Goal: Check status: Check status

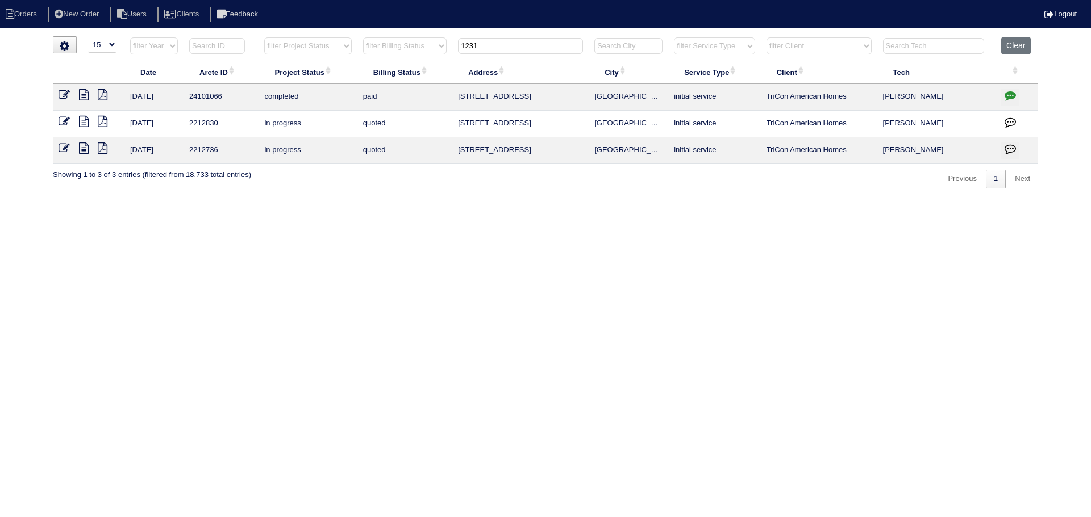
select select "15"
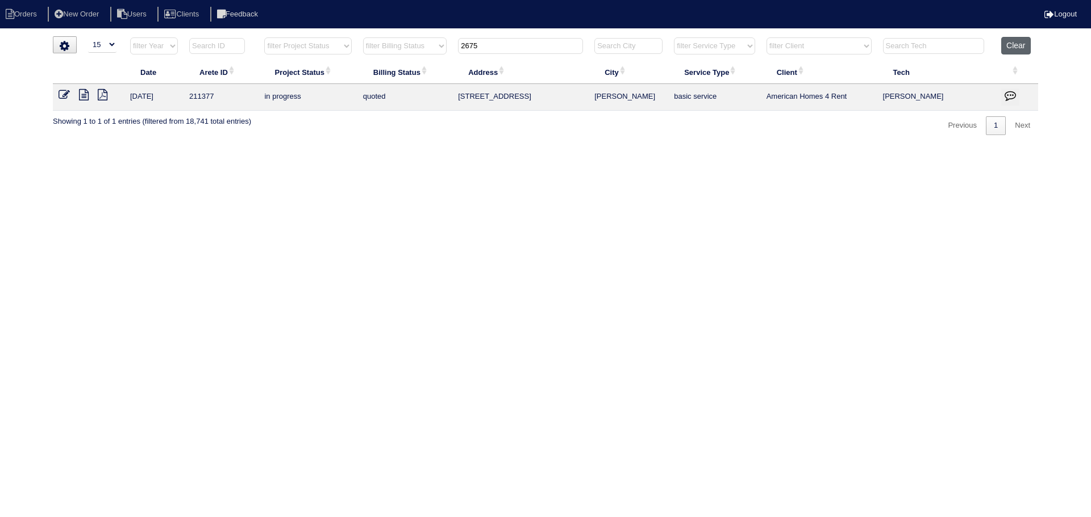
type input "2675"
click at [1010, 45] on button "Clear" at bounding box center [1015, 46] width 29 height 18
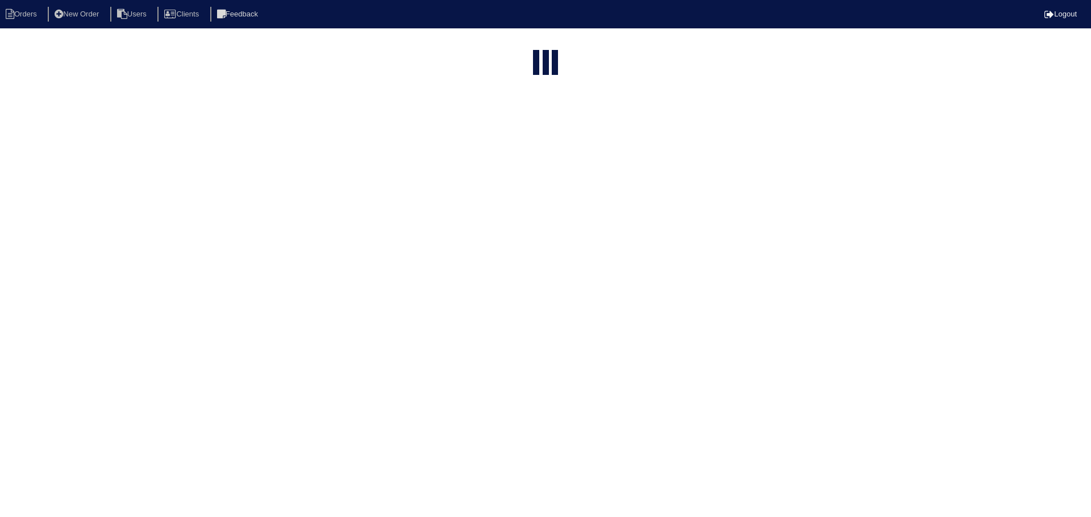
select select "15"
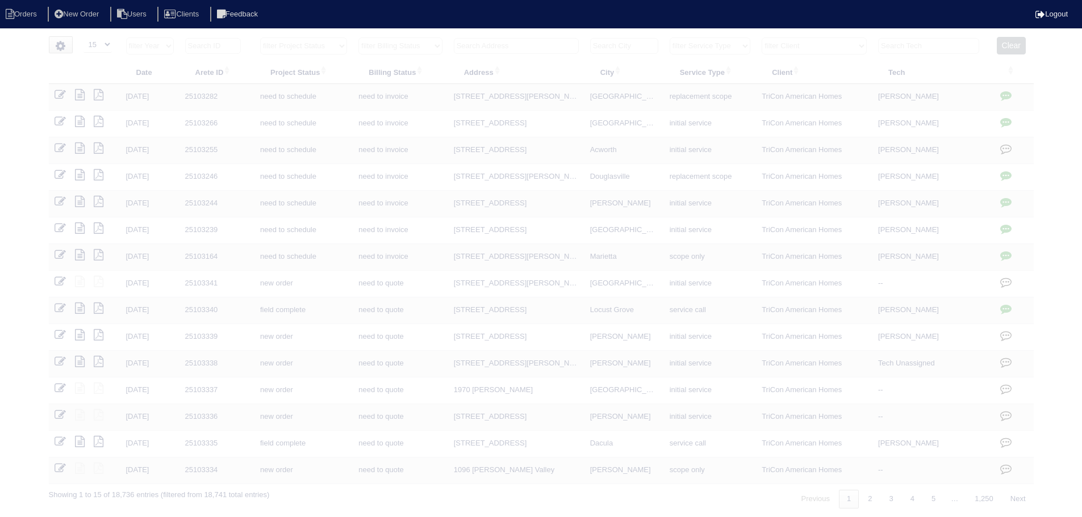
click at [486, 42] on input "text" at bounding box center [516, 46] width 125 height 16
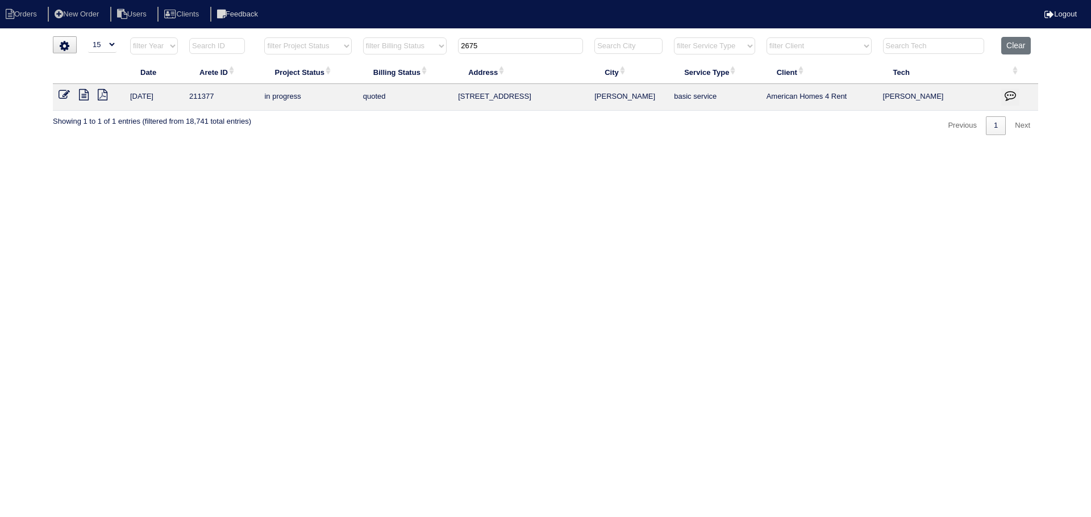
drag, startPoint x: 366, startPoint y: 44, endPoint x: 341, endPoint y: 43, distance: 25.0
click at [337, 44] on tr "filter Year -- Any Year -- 2025 2024 2023 2022 2021 2020 2019 filter Project St…" at bounding box center [545, 48] width 985 height 23
type input "3675"
click at [82, 96] on icon at bounding box center [84, 94] width 10 height 11
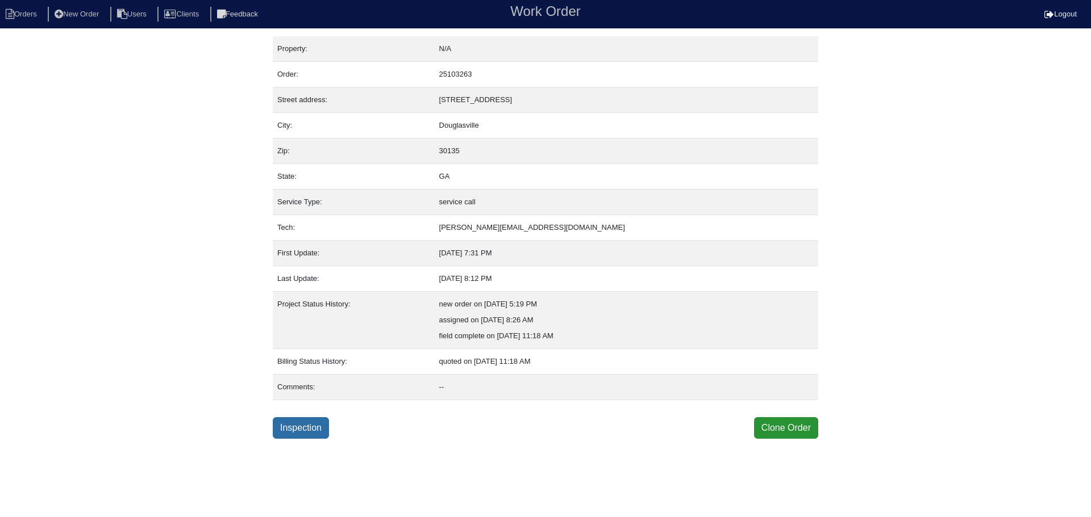
click at [299, 438] on link "Inspection" at bounding box center [301, 428] width 56 height 22
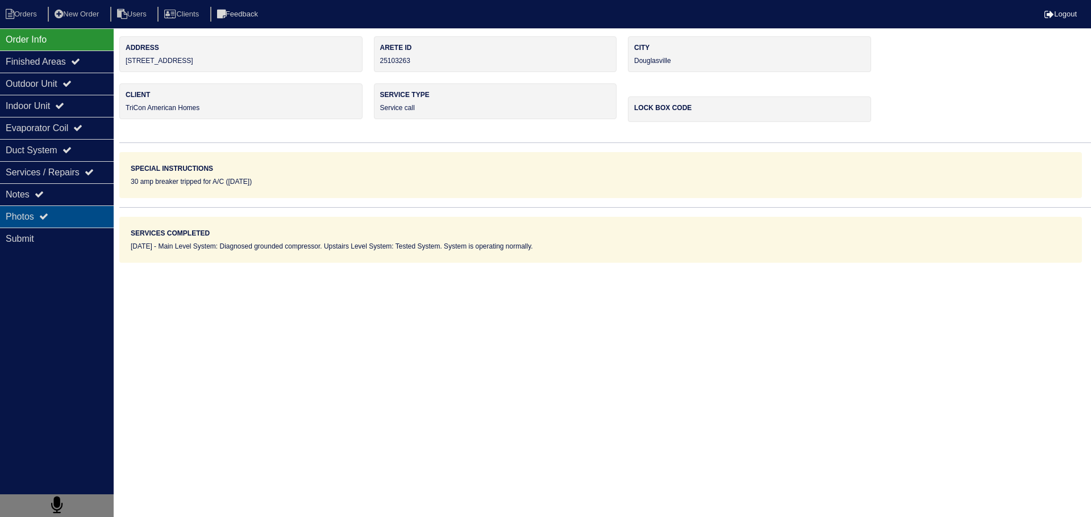
click at [66, 210] on div "Photos" at bounding box center [57, 217] width 114 height 22
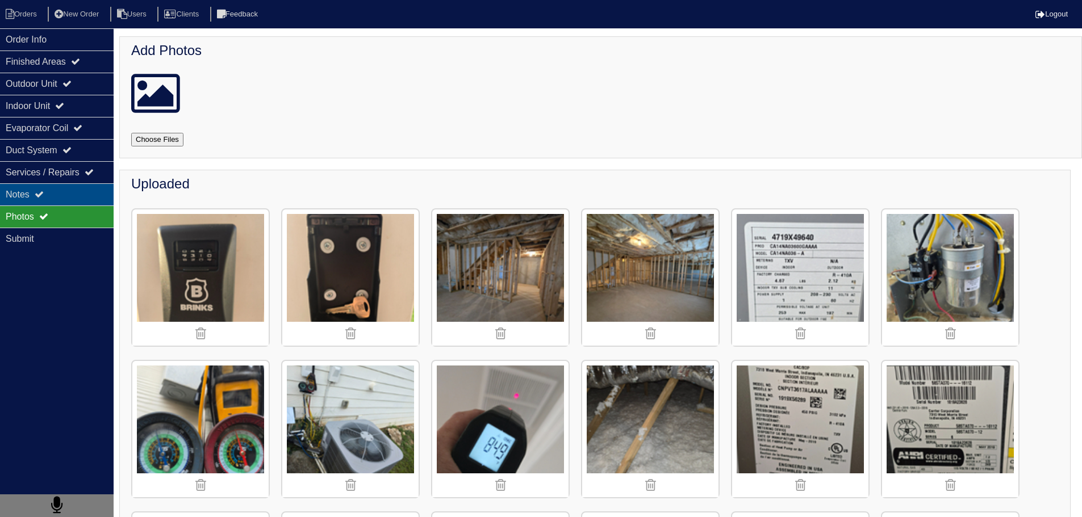
click at [53, 199] on div "Notes" at bounding box center [57, 194] width 114 height 22
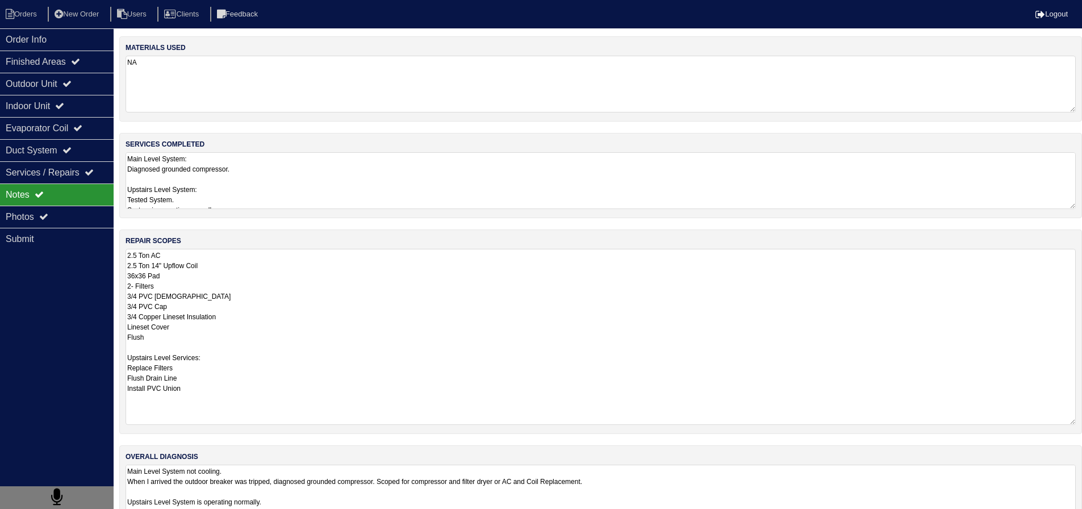
click at [272, 272] on textarea "2.5 Ton AC 2.5 Ton 14" Upflow Coil 36x36 Pad 2- Filters 3/4 PVC [DEMOGRAPHIC_DA…" at bounding box center [601, 337] width 950 height 176
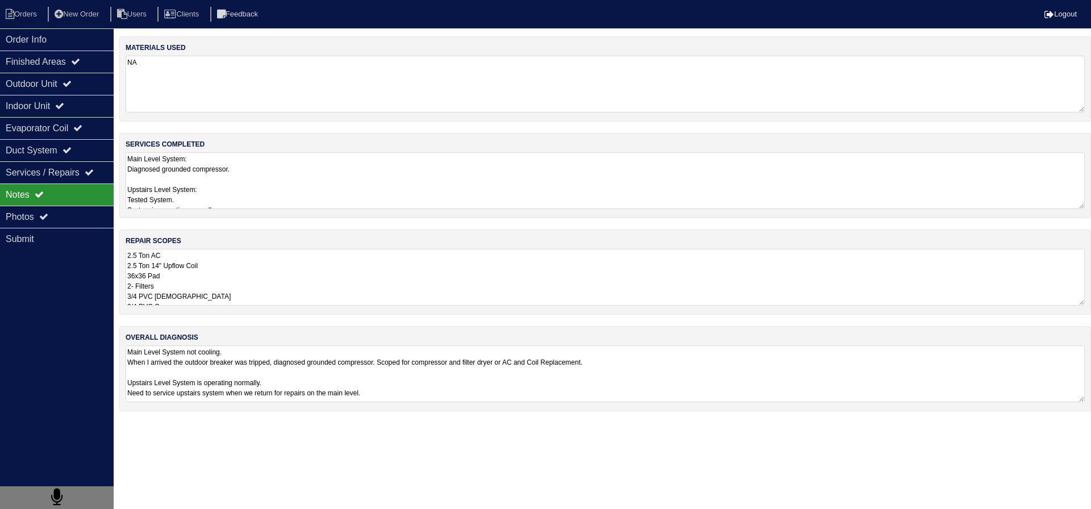
click at [229, 221] on div "materials used NA services completed Main Level System: Diagnosed grounded comp…" at bounding box center [604, 229] width 971 height 386
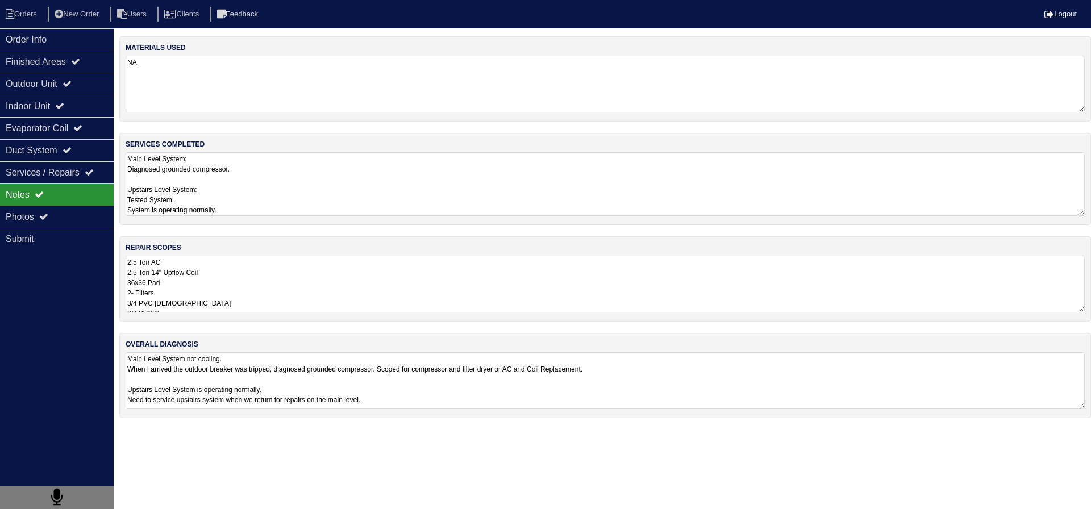
click at [237, 182] on textarea "Main Level System: Diagnosed grounded compressor. Upstairs Level System: Tested…" at bounding box center [605, 184] width 959 height 64
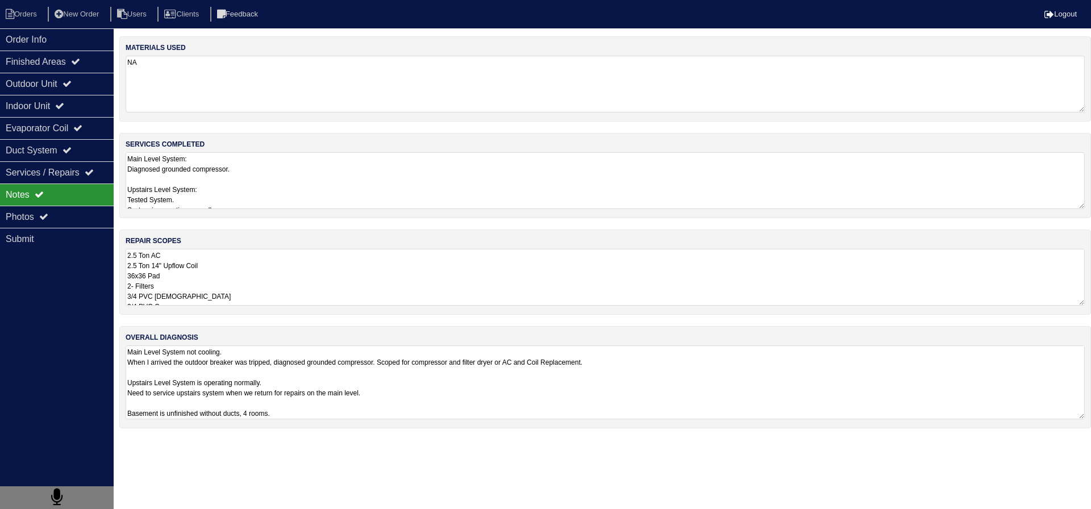
click at [261, 386] on textarea "Main Level System not cooling. When I arrived the outdoor breaker was tripped, …" at bounding box center [605, 382] width 959 height 74
drag, startPoint x: 70, startPoint y: 214, endPoint x: 177, endPoint y: 179, distance: 113.0
click at [68, 213] on div "Photos" at bounding box center [57, 217] width 114 height 22
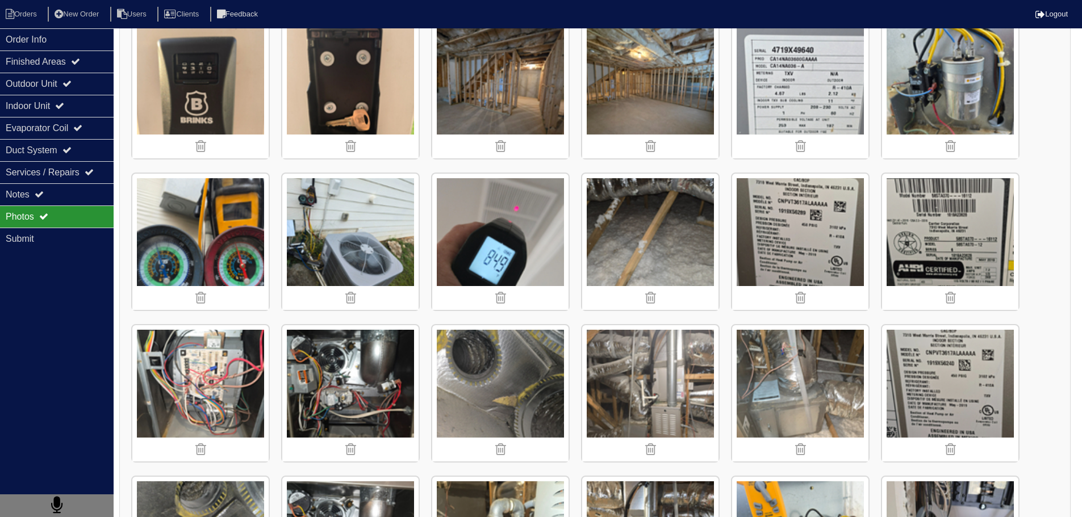
scroll to position [227, 0]
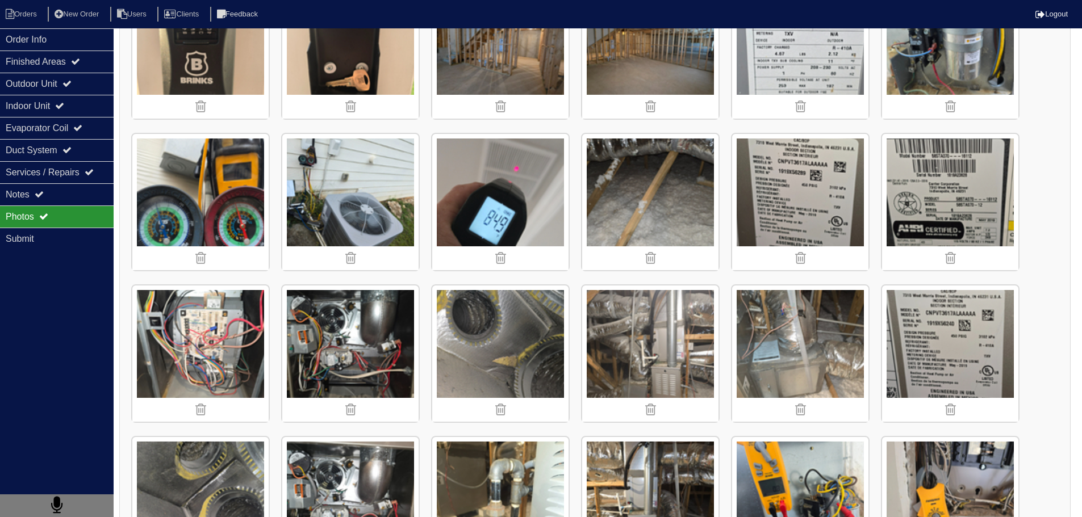
click at [655, 342] on img at bounding box center [650, 354] width 136 height 136
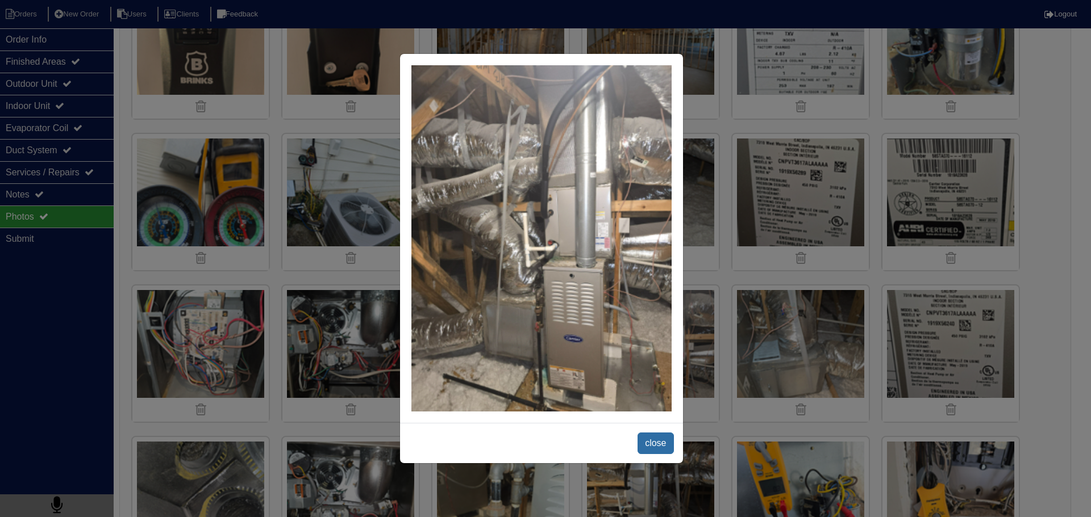
click at [650, 435] on span "close" at bounding box center [655, 444] width 36 height 22
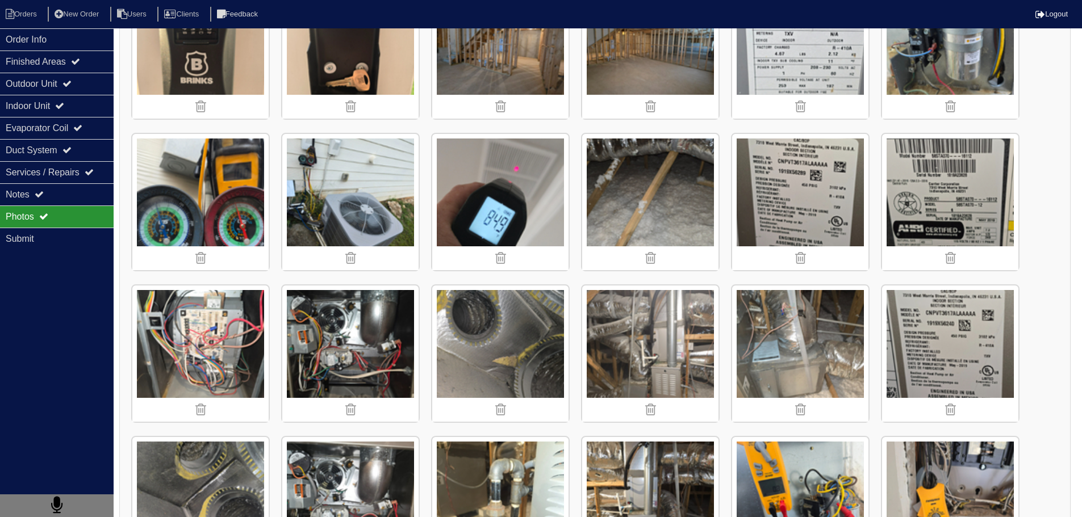
scroll to position [511, 0]
